Goal: Information Seeking & Learning: Learn about a topic

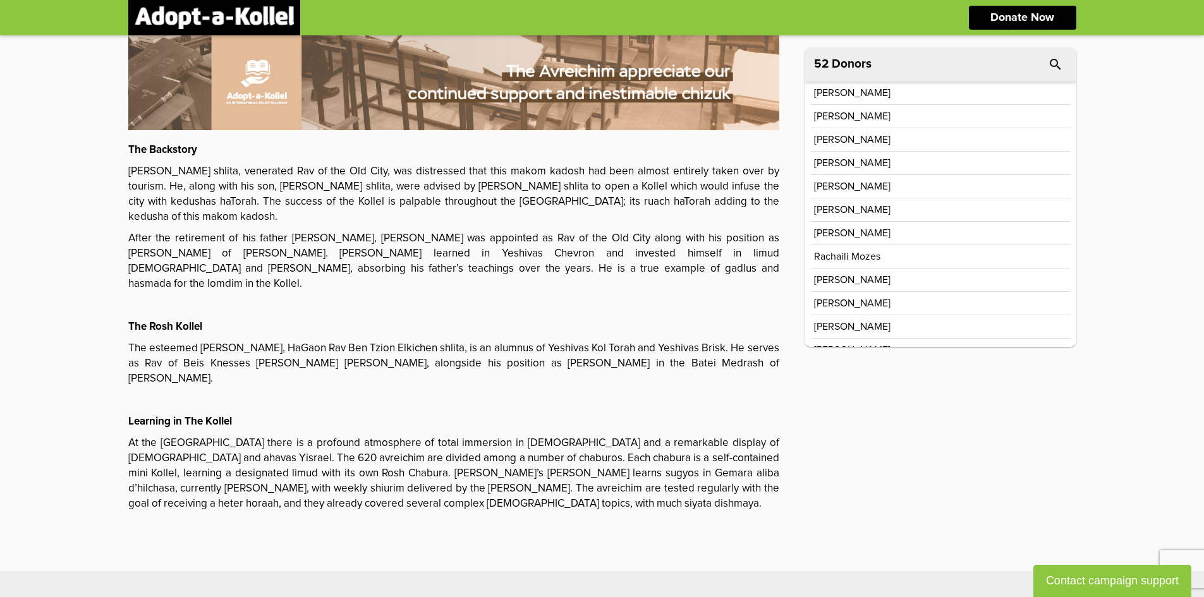
scroll to position [325, 0]
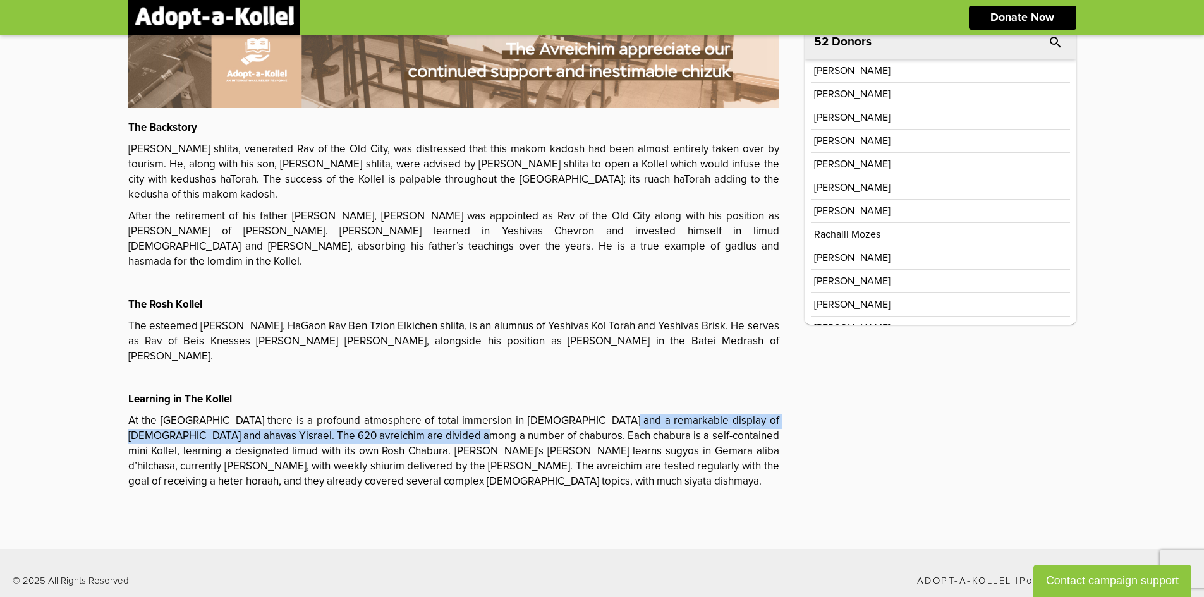
drag, startPoint x: 471, startPoint y: 437, endPoint x: 581, endPoint y: 400, distance: 115.9
click at [581, 414] on p "At the [GEOGRAPHIC_DATA] there is a profound atmosphere of total immersion in […" at bounding box center [453, 452] width 651 height 76
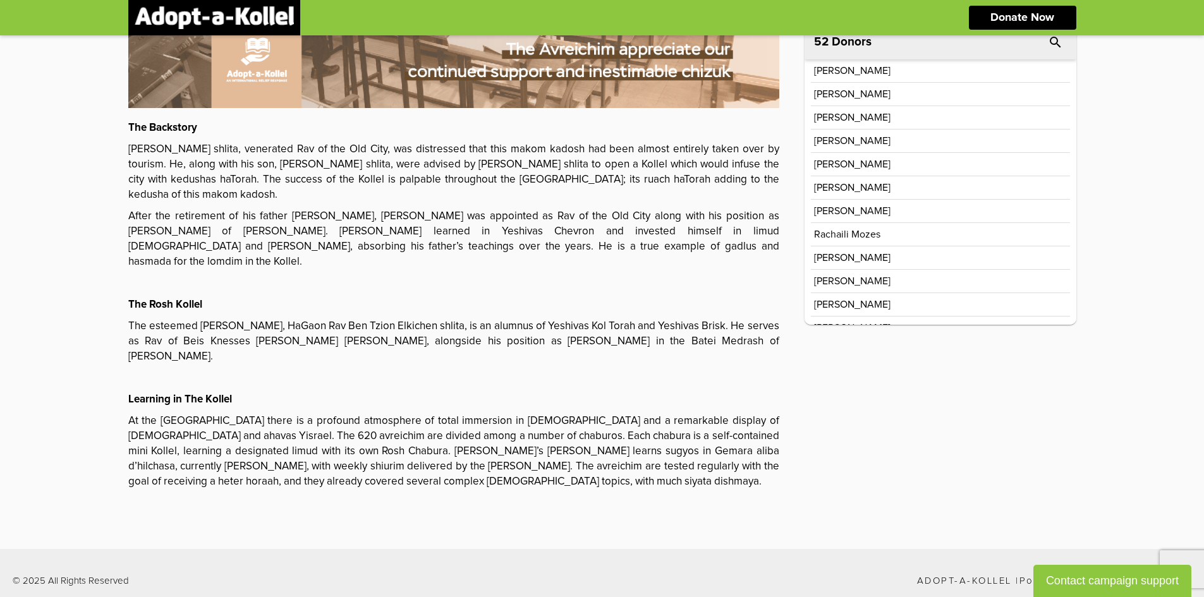
click at [468, 436] on p "At the [GEOGRAPHIC_DATA] there is a profound atmosphere of total immersion in […" at bounding box center [453, 452] width 651 height 76
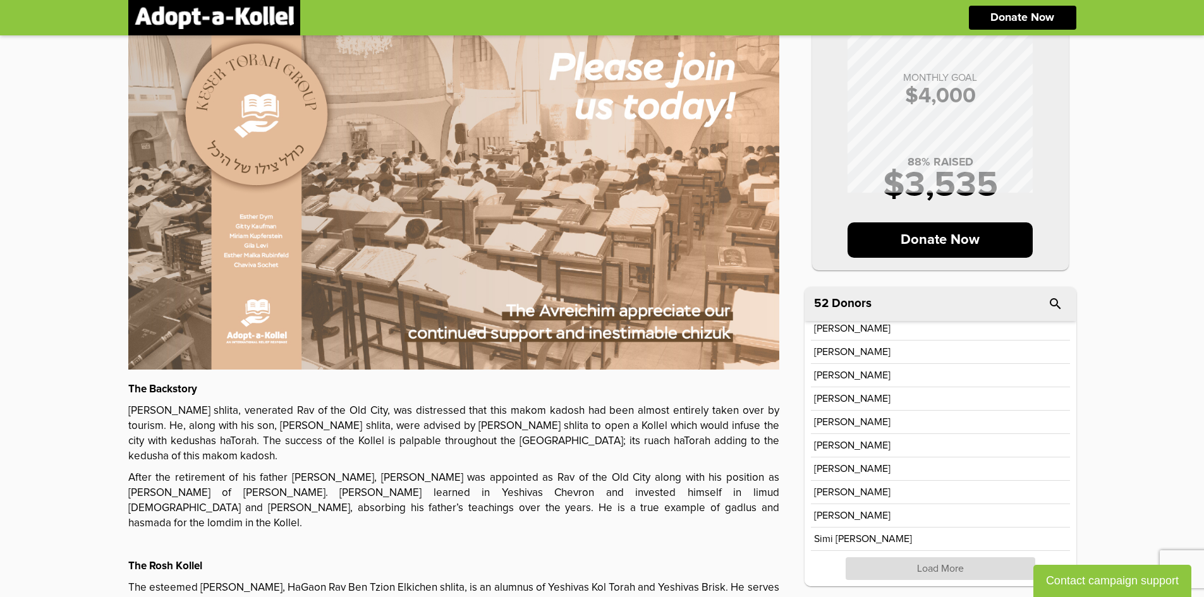
scroll to position [126, 0]
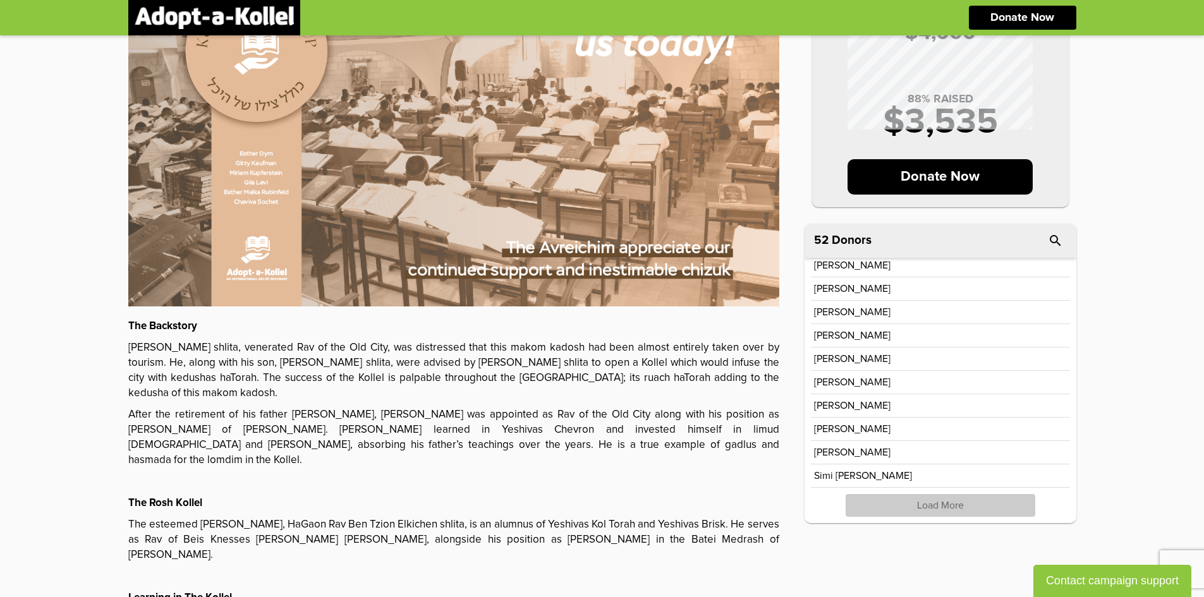
click at [939, 505] on p "Load More" at bounding box center [940, 505] width 190 height 23
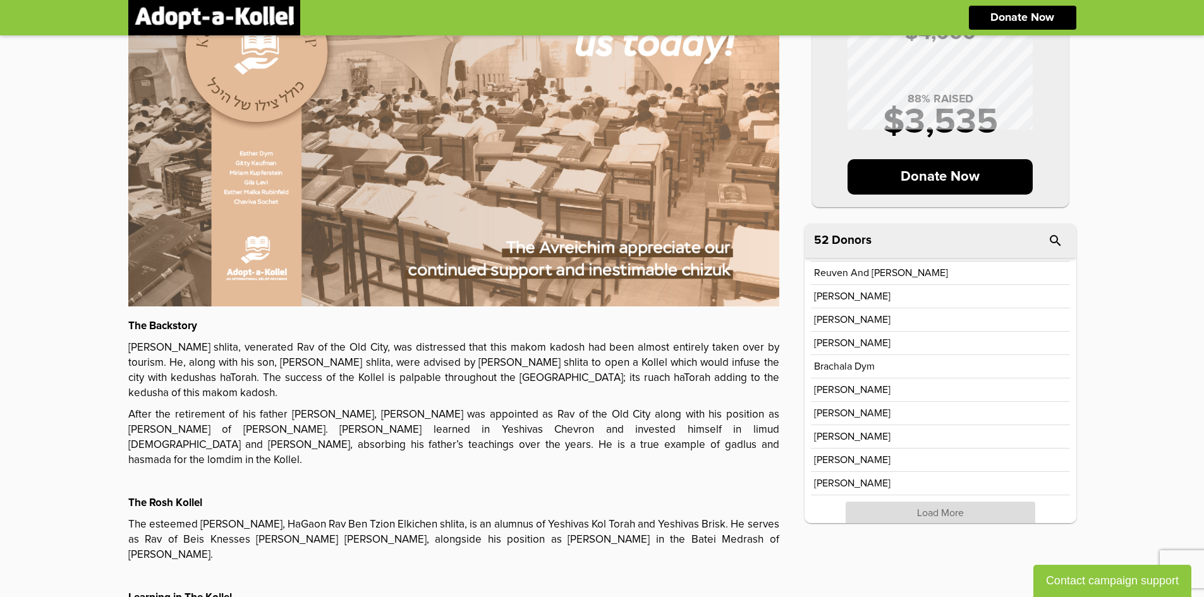
scroll to position [705, 0]
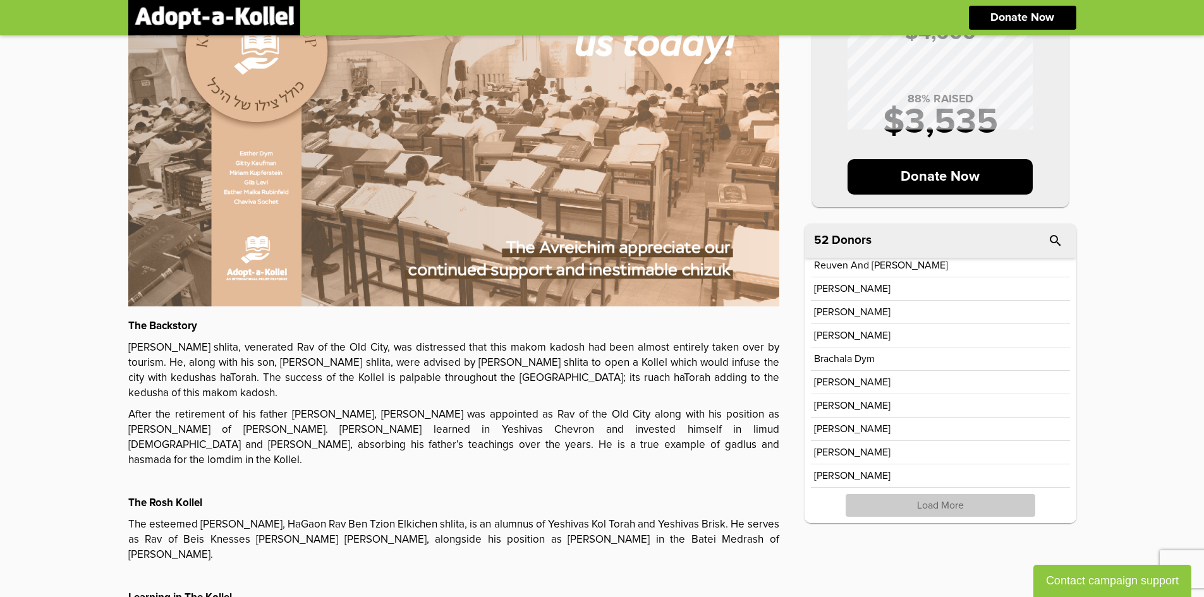
click at [912, 506] on p "Load More" at bounding box center [940, 505] width 190 height 23
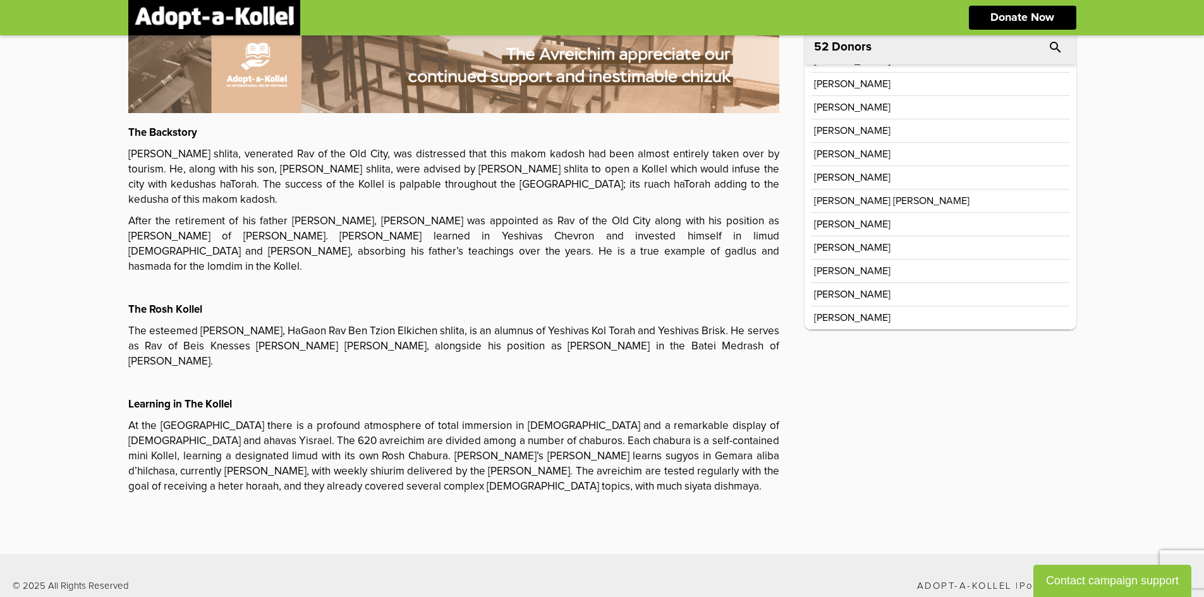
scroll to position [325, 0]
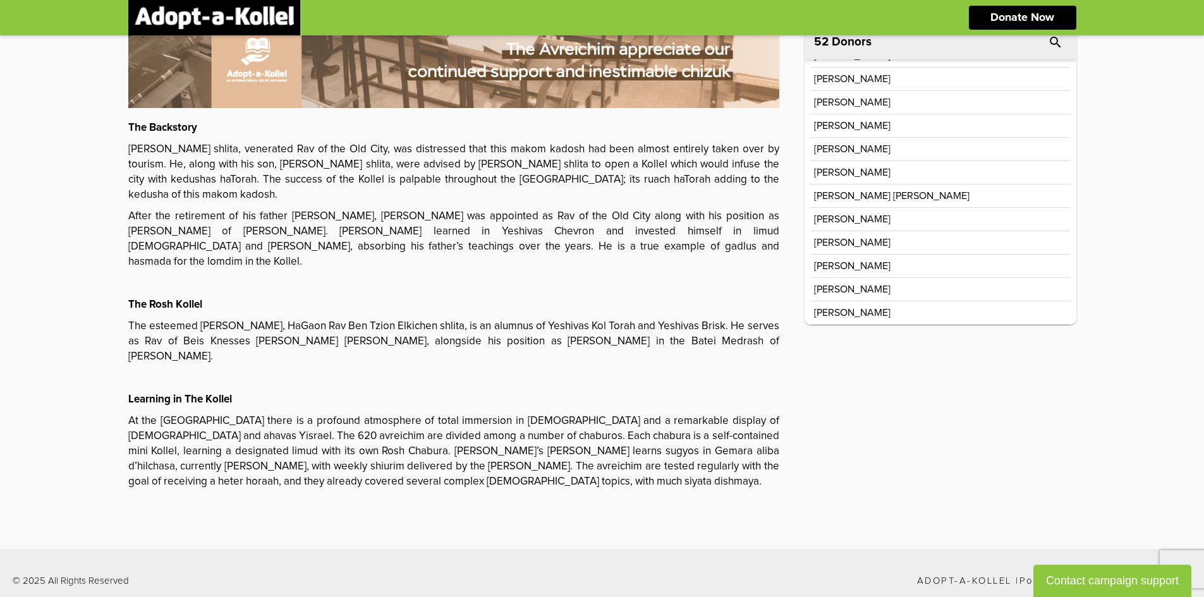
drag, startPoint x: 876, startPoint y: 318, endPoint x: 844, endPoint y: 223, distance: 100.5
click at [835, 198] on p "[PERSON_NAME] [PERSON_NAME]" at bounding box center [891, 196] width 155 height 10
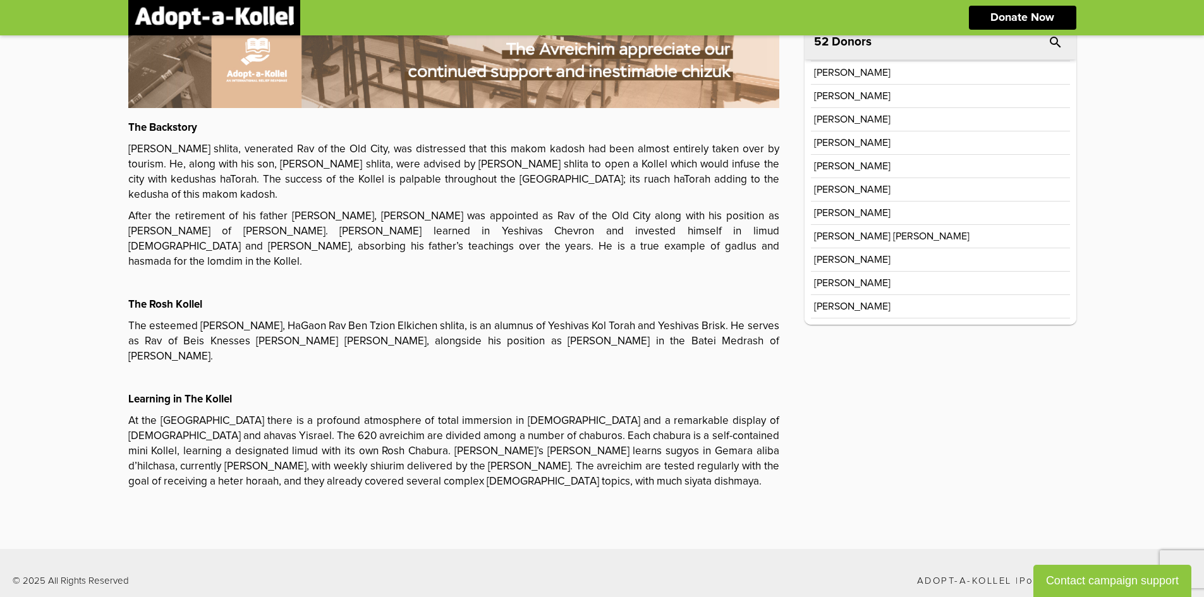
scroll to position [887, 0]
drag, startPoint x: 835, startPoint y: 214, endPoint x: 876, endPoint y: 210, distance: 40.6
click at [871, 214] on p "[PERSON_NAME]" at bounding box center [852, 212] width 76 height 10
drag, startPoint x: 862, startPoint y: 190, endPoint x: 885, endPoint y: 194, distance: 22.4
click at [883, 193] on div "[PERSON_NAME]" at bounding box center [940, 189] width 253 height 10
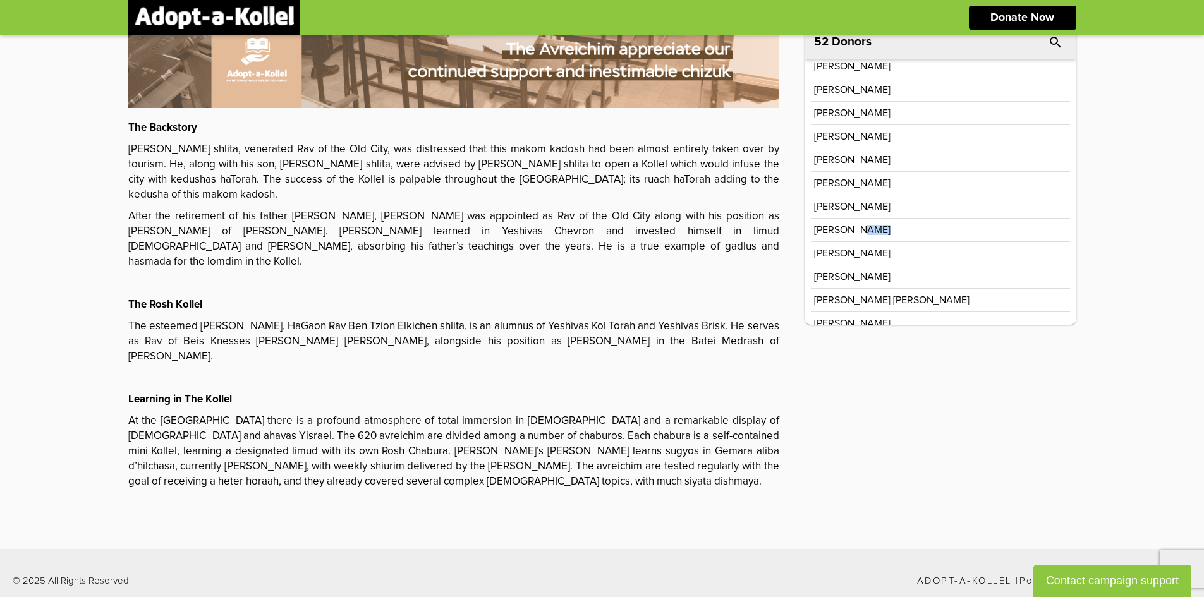
scroll to position [824, 0]
drag, startPoint x: 833, startPoint y: 233, endPoint x: 855, endPoint y: 233, distance: 21.5
click at [855, 233] on p "[PERSON_NAME]" at bounding box center [852, 229] width 76 height 10
drag, startPoint x: 824, startPoint y: 198, endPoint x: 866, endPoint y: 209, distance: 43.2
click at [866, 209] on div "[PERSON_NAME]" at bounding box center [940, 205] width 259 height 23
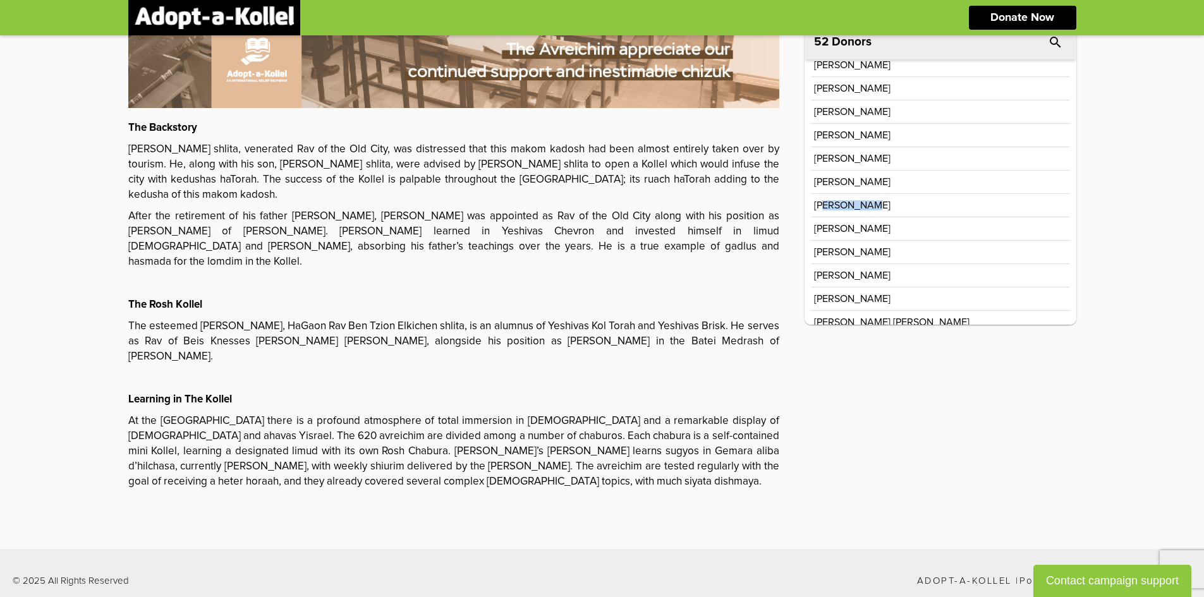
drag, startPoint x: 843, startPoint y: 189, endPoint x: 881, endPoint y: 188, distance: 37.9
click at [879, 188] on div "[PERSON_NAME]" at bounding box center [940, 182] width 259 height 23
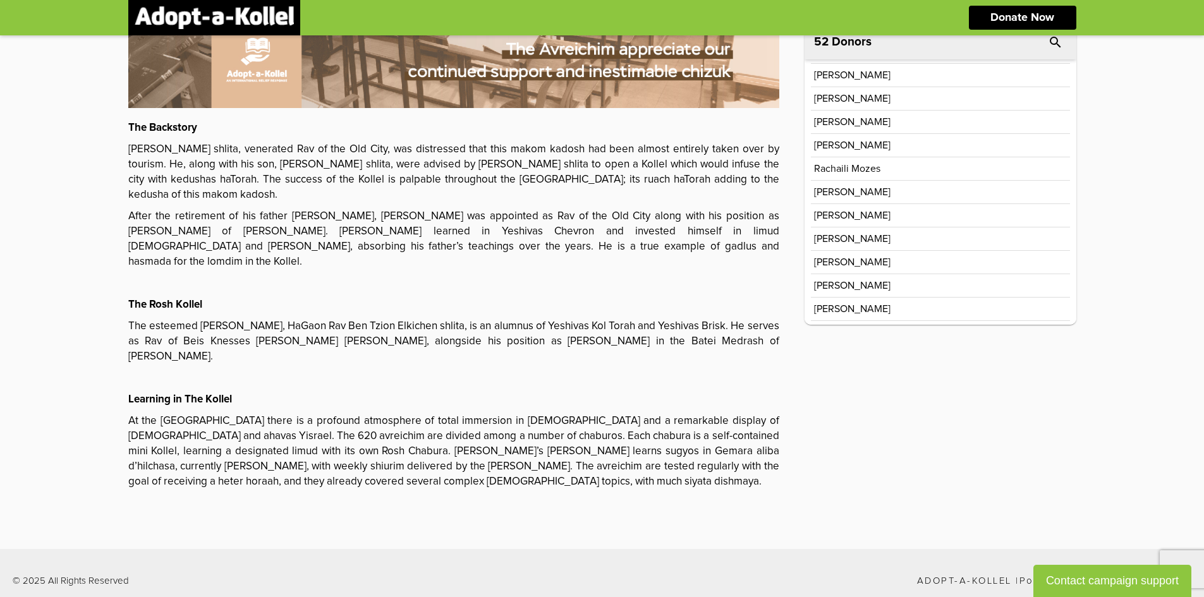
scroll to position [0, 0]
